Goal: Information Seeking & Learning: Learn about a topic

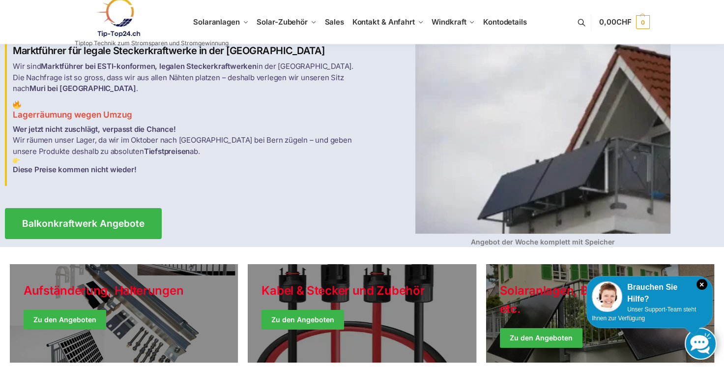
scroll to position [49, 0]
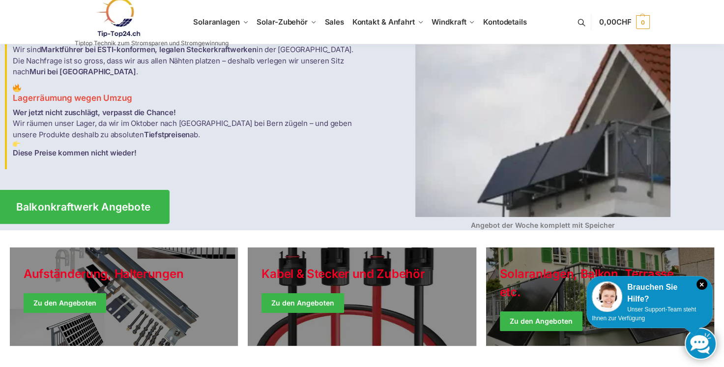
click at [82, 206] on span "Balkonkraftwerk Angebote" at bounding box center [83, 207] width 135 height 10
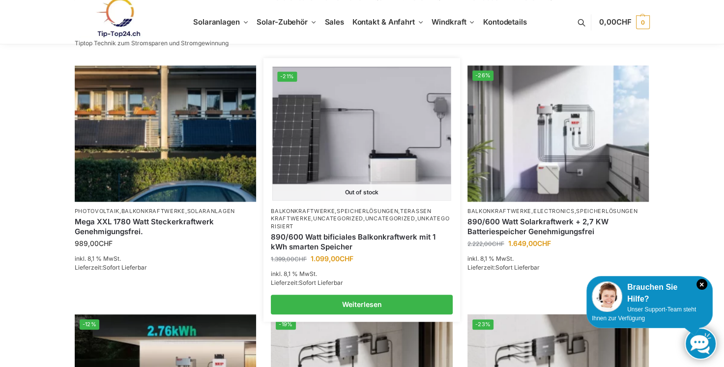
scroll to position [639, 0]
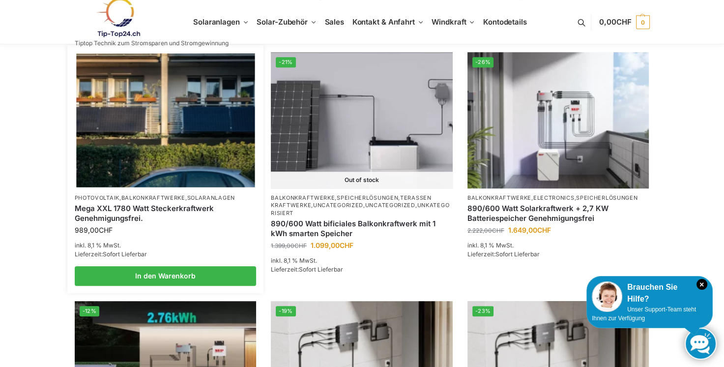
click at [129, 209] on link "Mega XXL 1780 Watt Steckerkraftwerk Genehmigungsfrei." at bounding box center [166, 213] width 182 height 19
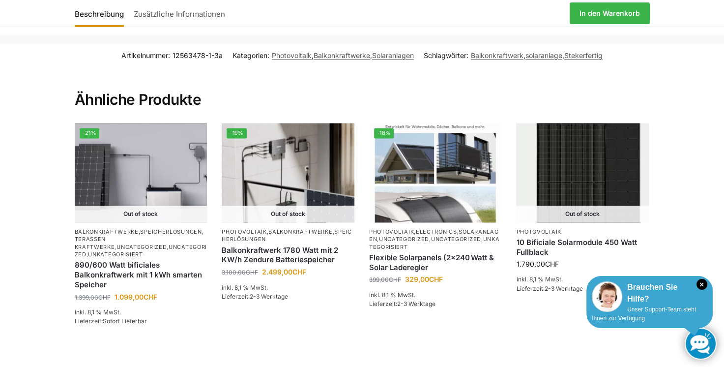
scroll to position [1525, 0]
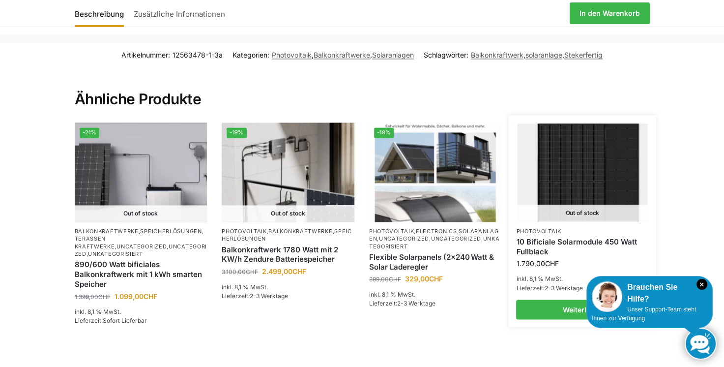
click at [541, 237] on link "10 Bificiale Solarmodule 450 Watt Fullblack" at bounding box center [582, 246] width 133 height 19
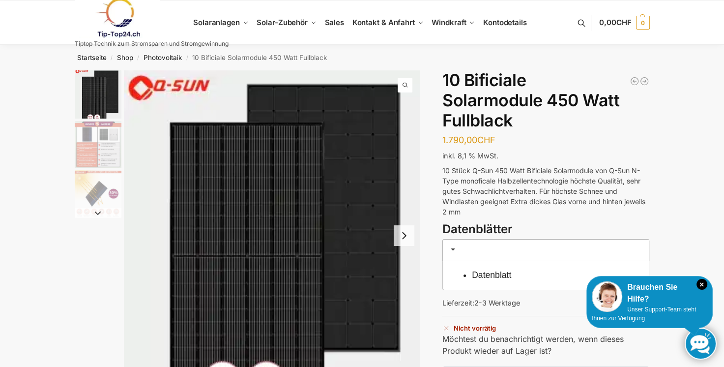
click at [118, 22] on img at bounding box center [118, 18] width 86 height 40
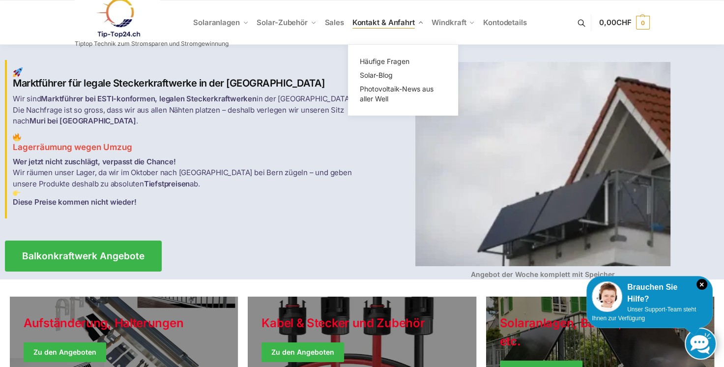
click at [380, 23] on span "Kontakt & Anfahrt" at bounding box center [384, 22] width 62 height 9
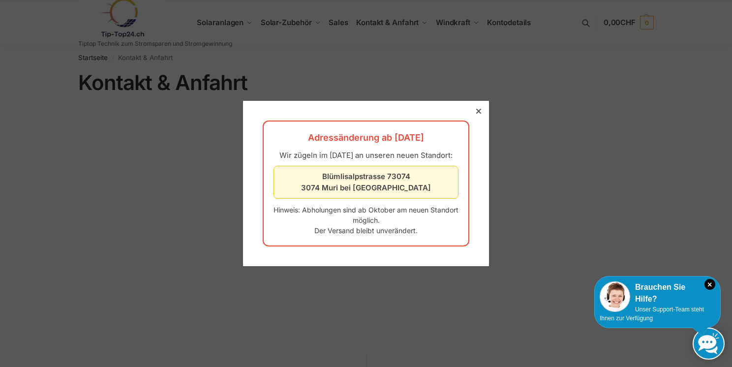
click at [476, 109] on icon at bounding box center [478, 111] width 5 height 5
